Goal: Task Accomplishment & Management: Complete application form

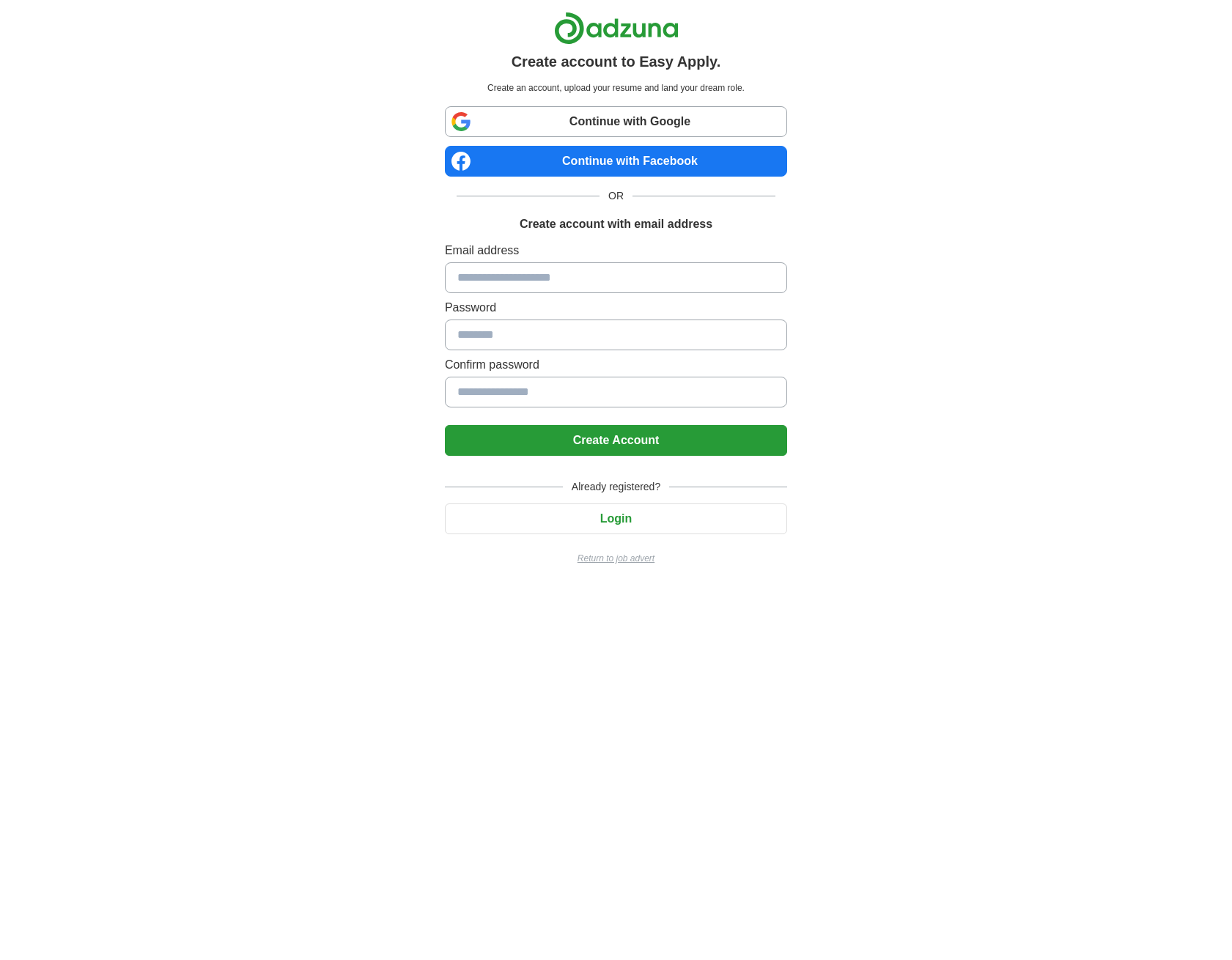
click at [474, 272] on input at bounding box center [616, 278] width 342 height 31
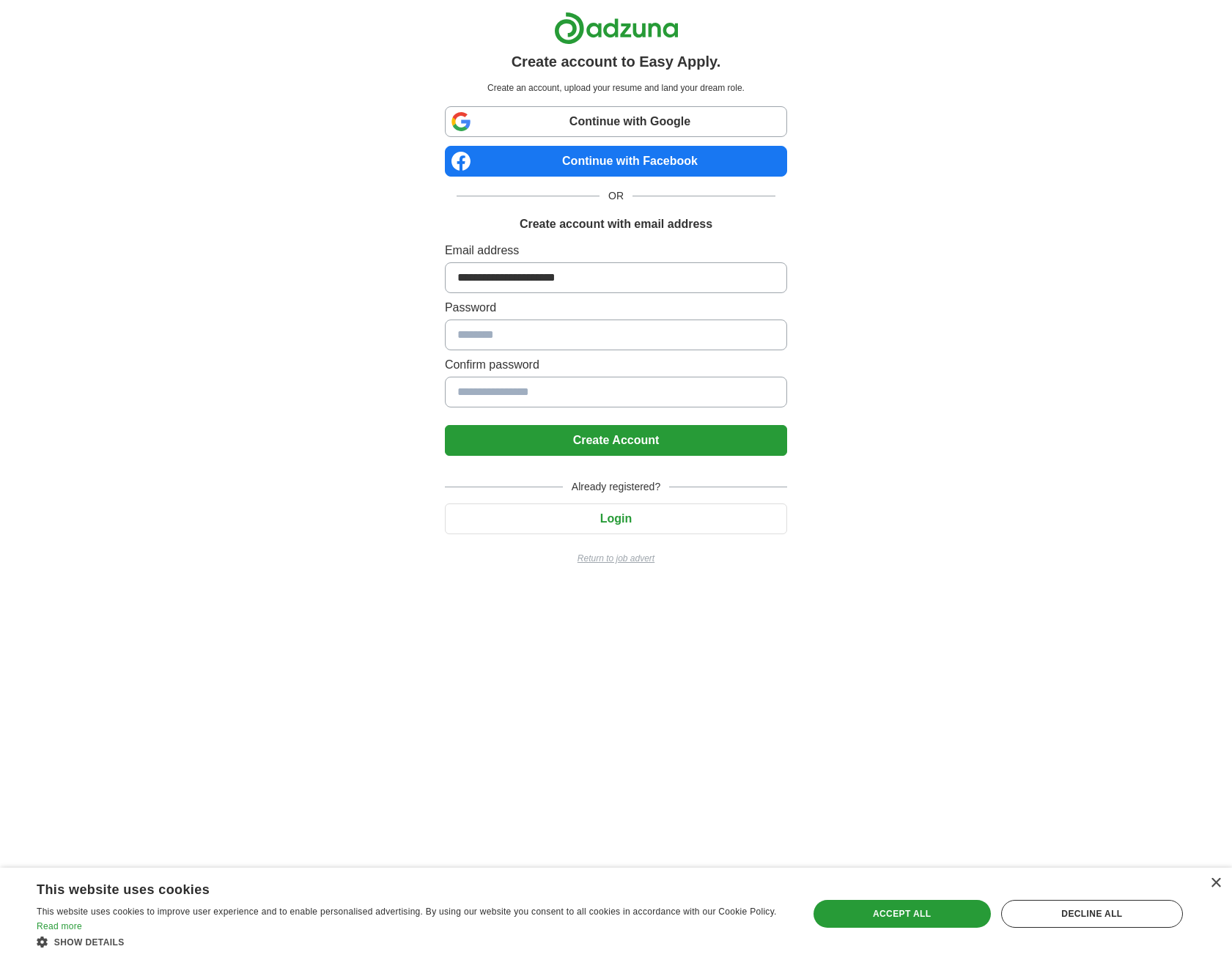
type input "**********"
type input "*********"
click at [541, 437] on button "Create Account" at bounding box center [616, 440] width 342 height 31
